Goal: Task Accomplishment & Management: Use online tool/utility

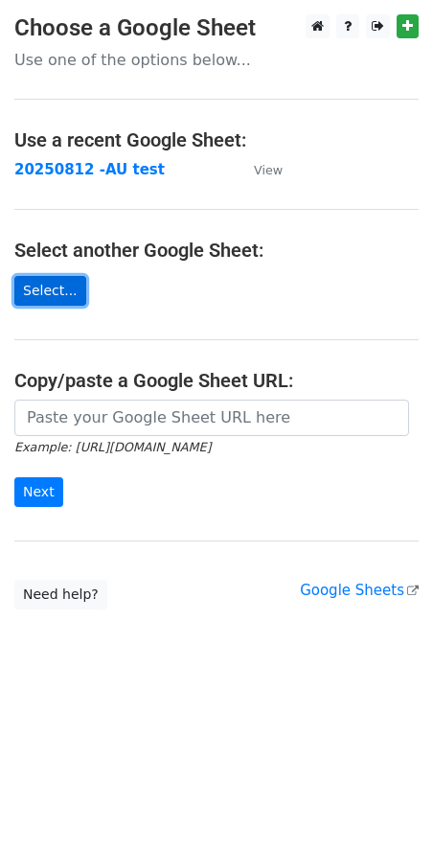
click at [40, 287] on link "Select..." at bounding box center [50, 291] width 72 height 30
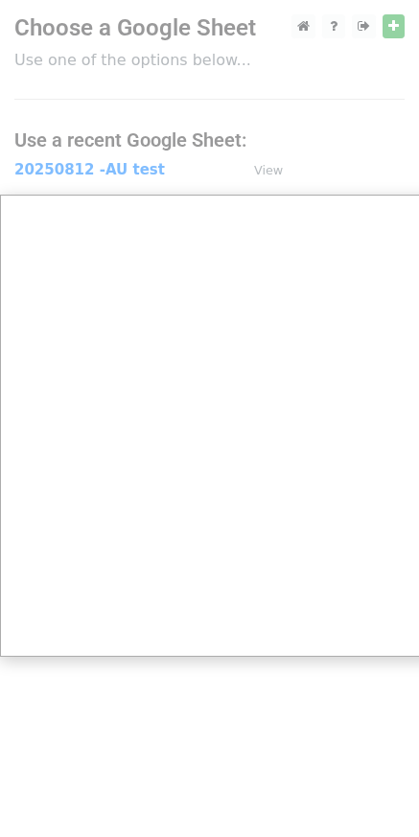
click at [67, 175] on div at bounding box center [216, 425] width 433 height 851
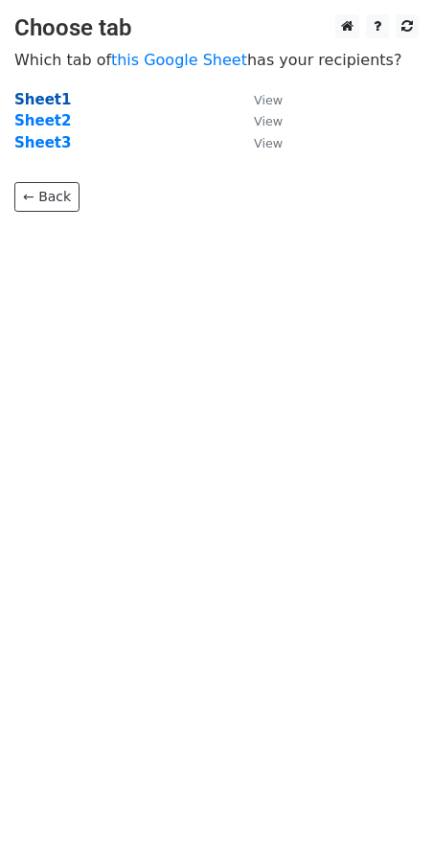
click at [45, 104] on strong "Sheet1" at bounding box center [42, 99] width 57 height 17
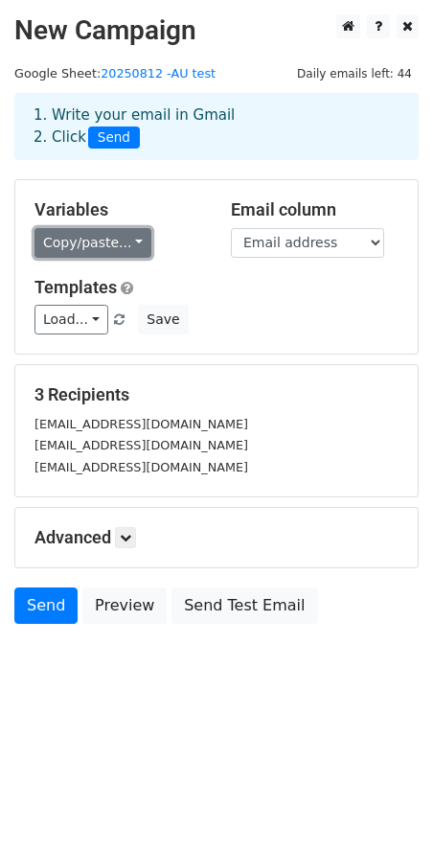
click at [83, 243] on link "Copy/paste..." at bounding box center [92, 243] width 117 height 30
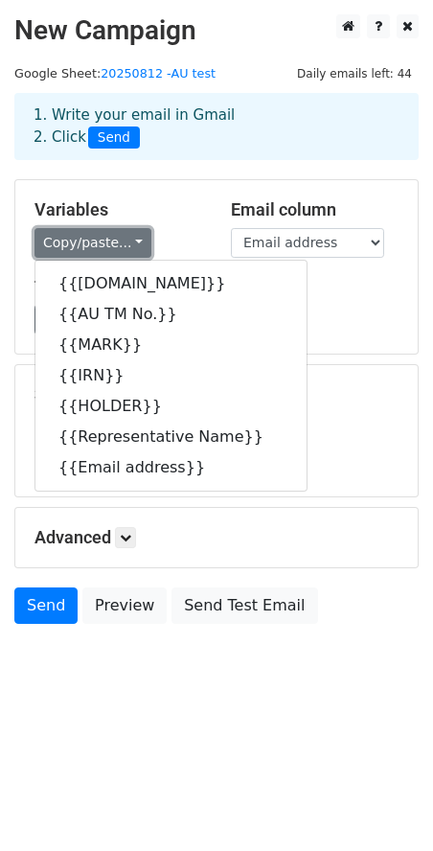
click at [83, 243] on link "Copy/paste..." at bounding box center [92, 243] width 117 height 30
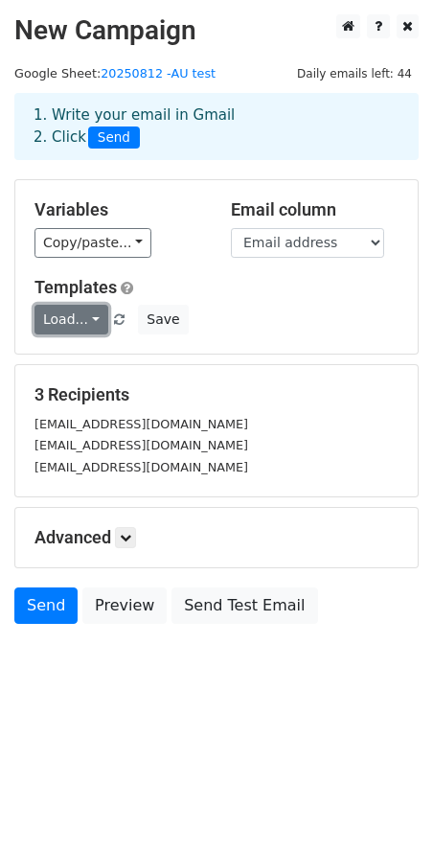
click at [73, 319] on link "Load..." at bounding box center [71, 320] width 74 height 30
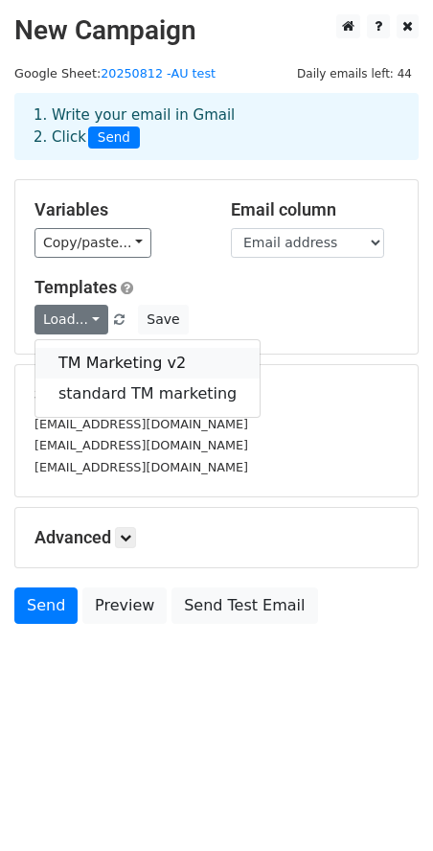
click at [80, 356] on link "TM Marketing v2" at bounding box center [147, 363] width 224 height 31
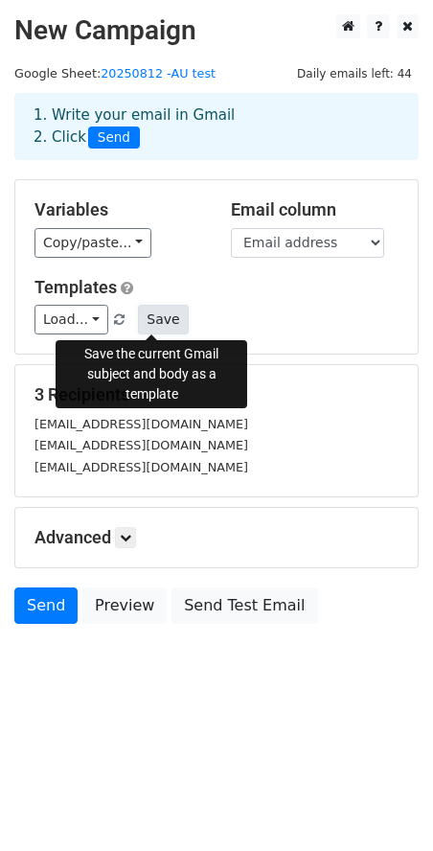
click at [144, 323] on button "Save" at bounding box center [163, 320] width 50 height 30
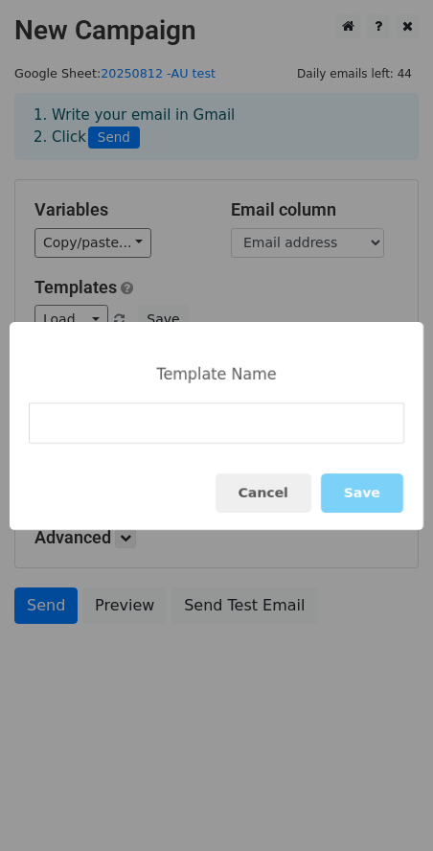
click at [121, 425] on input at bounding box center [217, 422] width 376 height 41
type input "TM Marketing v3"
click at [375, 496] on button "Save" at bounding box center [362, 492] width 82 height 39
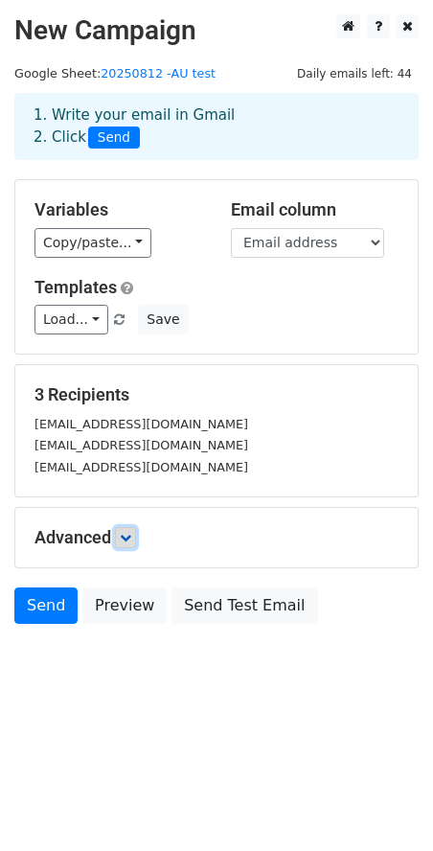
click at [131, 537] on icon at bounding box center [125, 537] width 11 height 11
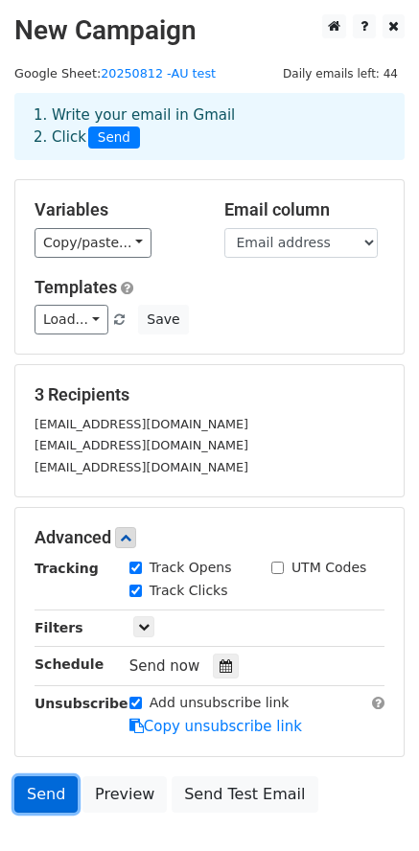
click at [46, 792] on link "Send" at bounding box center [45, 794] width 63 height 36
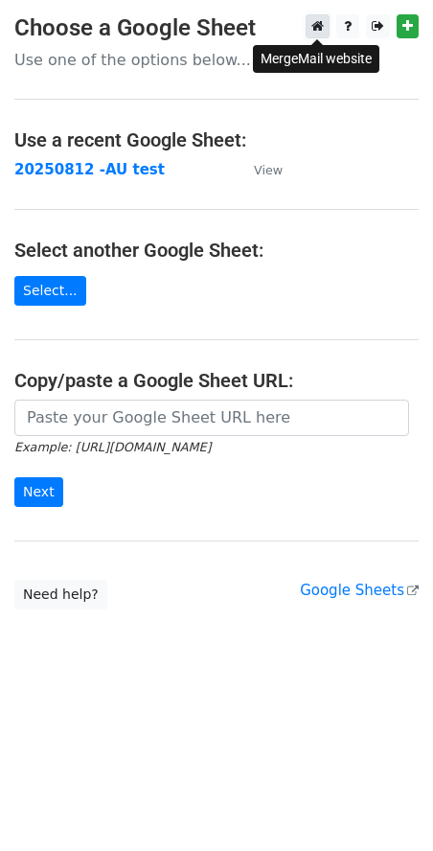
click at [328, 29] on link at bounding box center [318, 26] width 24 height 24
